Goal: Task Accomplishment & Management: Use online tool/utility

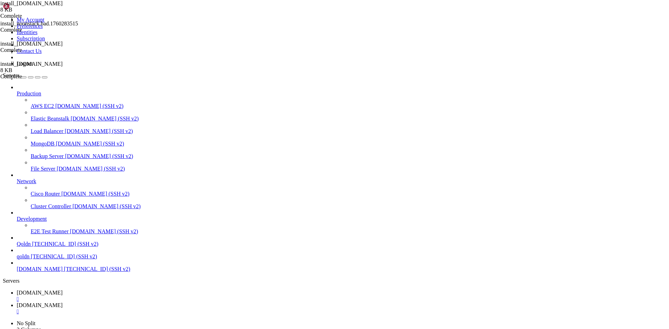
scroll to position [5541, 0]
drag, startPoint x: 7, startPoint y: 983, endPoint x: 59, endPoint y: 998, distance: 54.8
drag, startPoint x: 6, startPoint y: 977, endPoint x: 145, endPoint y: 1031, distance: 149.4
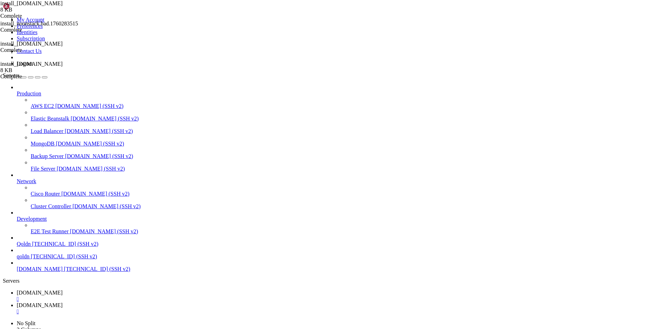
copy div "root @ Ubuntu-2204-jammy-amd64-base /opt/noonstack # curl -s [URL][DOMAIN_NAME]…"
drag, startPoint x: 6, startPoint y: 880, endPoint x: 233, endPoint y: 1030, distance: 272.3
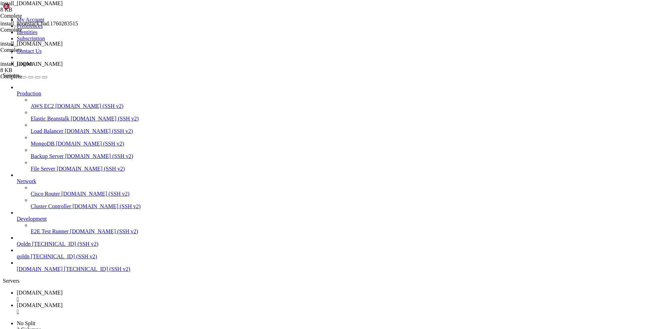
copy div "root @ Ubuntu-2204-jammy-amd64-base /opt/noonstack # dig +short [DOMAIN_NAME] A…"
drag, startPoint x: 4, startPoint y: 827, endPoint x: 39, endPoint y: 850, distance: 42.0
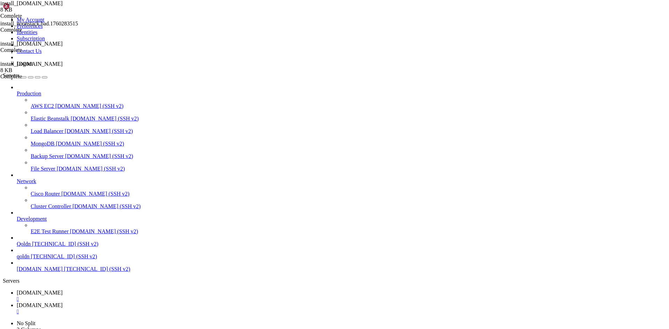
scroll to position [6186, 0]
drag, startPoint x: 6, startPoint y: 829, endPoint x: 250, endPoint y: 1035, distance: 319.8
copy div "root @ Ubuntu-2204-jammy-amd64-base /opt/noonstack # # See your active interfac…"
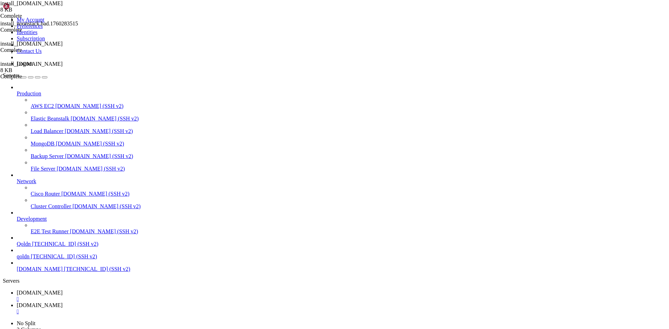
scroll to position [6464, 0]
click at [173, 309] on div "" at bounding box center [341, 312] width 649 height 6
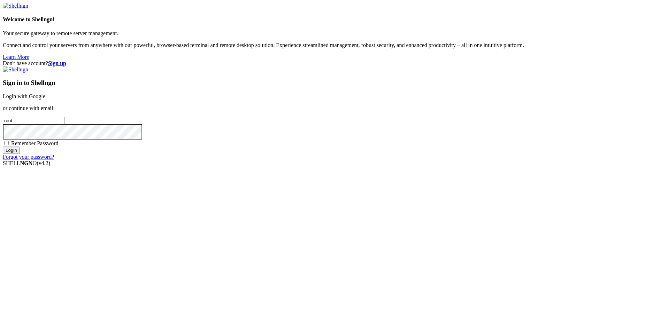
drag, startPoint x: 31, startPoint y: 296, endPoint x: 405, endPoint y: 127, distance: 409.9
click at [45, 99] on link "Login with Google" at bounding box center [24, 96] width 42 height 6
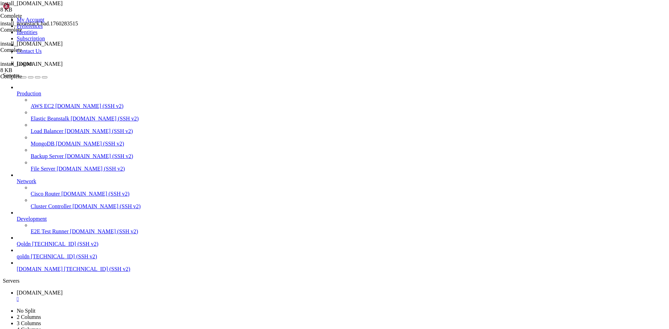
drag, startPoint x: 5, startPoint y: 788, endPoint x: 202, endPoint y: 1028, distance: 310.5
copy div "root @ Ubuntu-2204-jammy-amd64-base ~ # curl -I [URL][DOMAIN_NAME] Location: [U…"
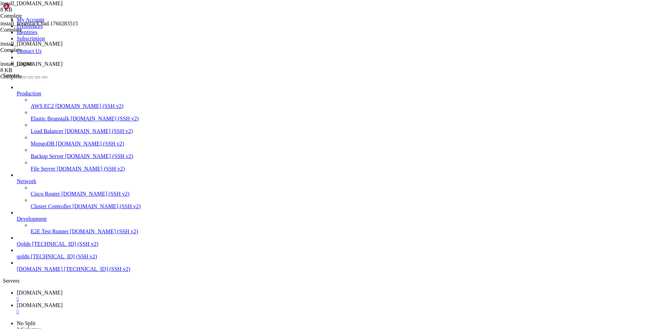
drag, startPoint x: 6, startPoint y: 835, endPoint x: 119, endPoint y: 1024, distance: 220.8
copy div "root @ Ubuntu-2204-jammy-amd64-base /opt/noonstack/api # cd /opt/noonstack dock…"
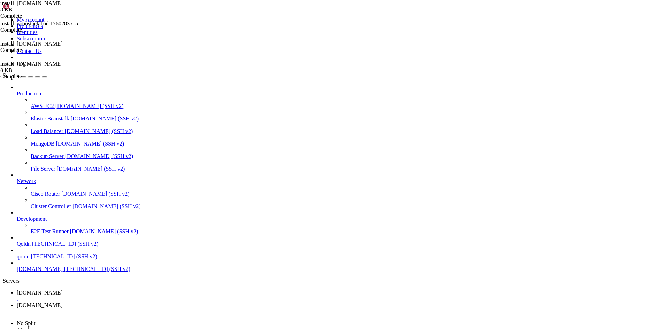
drag, startPoint x: 7, startPoint y: 913, endPoint x: 132, endPoint y: 1024, distance: 167.2
copy div "oot @ Ubuntu-2204-jammy-amd64-base /opt/noonstack # # Health curl -s [URL][DOMA…"
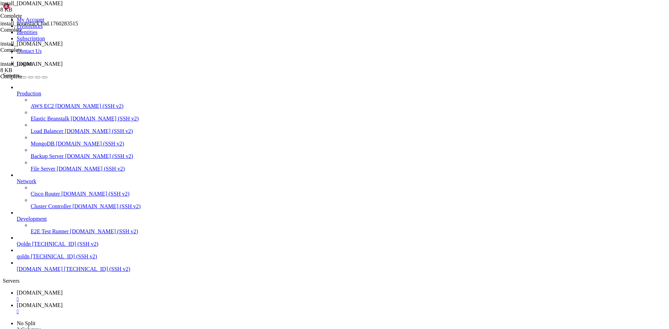
drag, startPoint x: 6, startPoint y: 1017, endPoint x: 192, endPoint y: 1027, distance: 185.5
copy div "Successfully copied 4.1kB to noonstack-web-1:/usr/share/nginx/html/index.html E…"
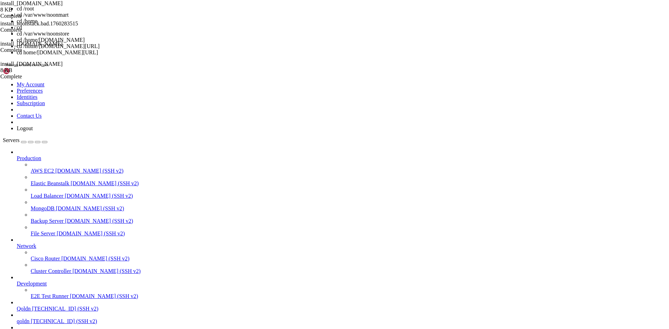
scroll to position [6583, 0]
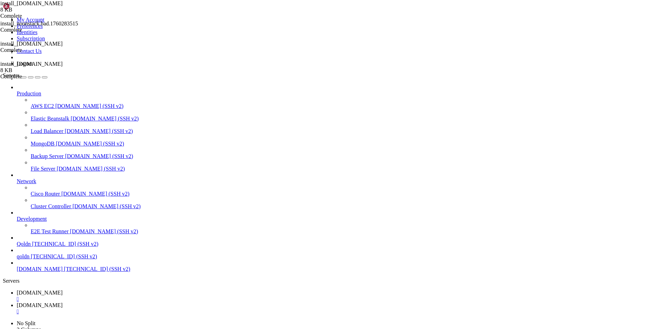
click at [63, 290] on span "[DOMAIN_NAME]" at bounding box center [40, 293] width 46 height 6
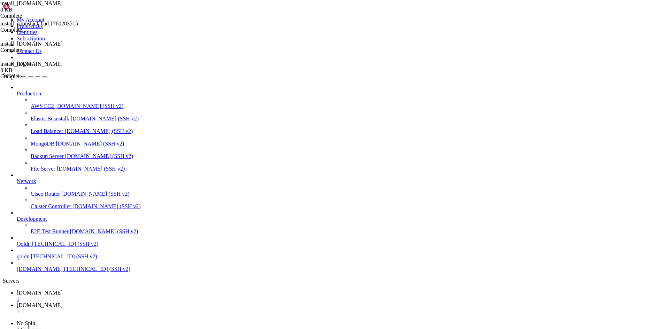
type input "/opt/noonstack"
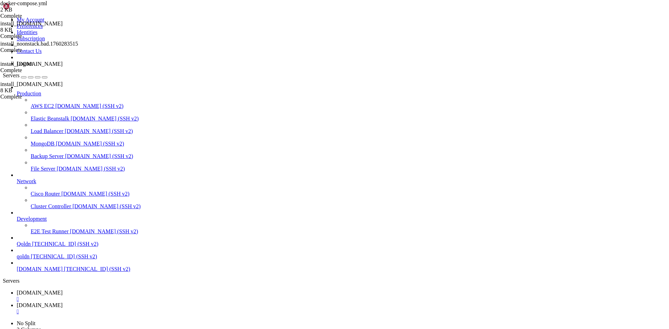
drag, startPoint x: 114, startPoint y: 197, endPoint x: 229, endPoint y: 210, distance: 116.0
paste textarea "ww:/usr/share/nginx/html"
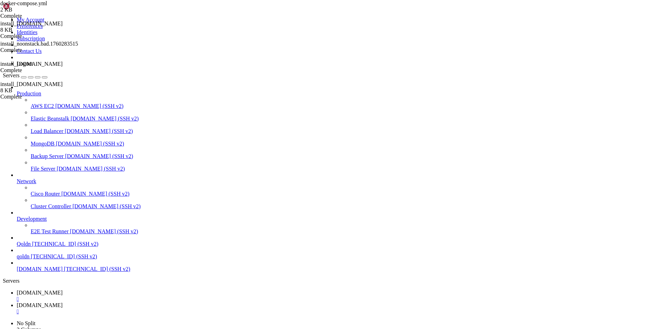
type textarea "#"
type textarea "image: nginx:1.25-alpine"
click at [17, 302] on icon at bounding box center [17, 305] width 0 height 6
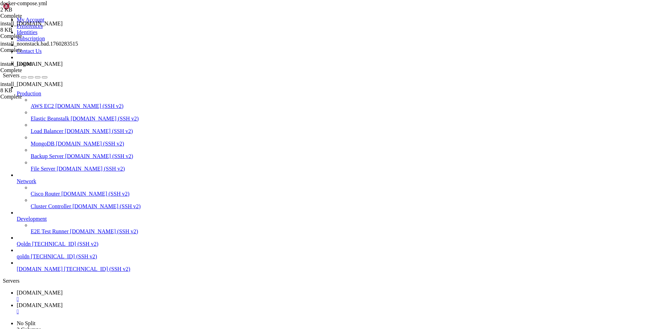
drag, startPoint x: 6, startPoint y: 1019, endPoint x: 292, endPoint y: 1026, distance: 286.3
copy div "docker compose up -d --force-recreate web validating /opt/noonstack/docker-comp…"
click at [111, 290] on link "[DOMAIN_NAME] " at bounding box center [341, 296] width 649 height 13
click at [63, 302] on span "[DOMAIN_NAME]" at bounding box center [40, 305] width 46 height 6
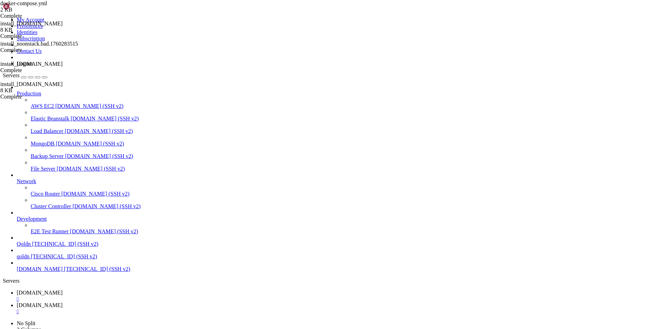
scroll to position [7263, 0]
click at [17, 290] on icon at bounding box center [17, 293] width 0 height 6
type textarea "caddy_config:"
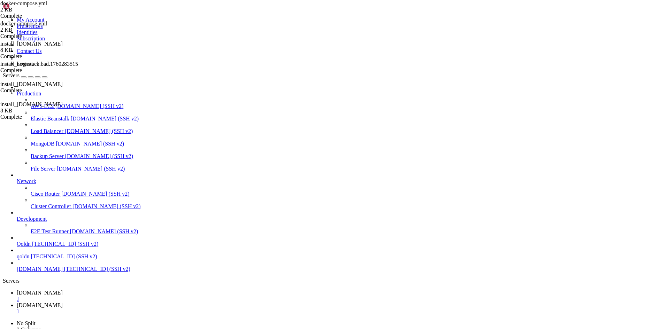
paste textarea "internal:"
type textarea "internal:"
